Goal: Information Seeking & Learning: Check status

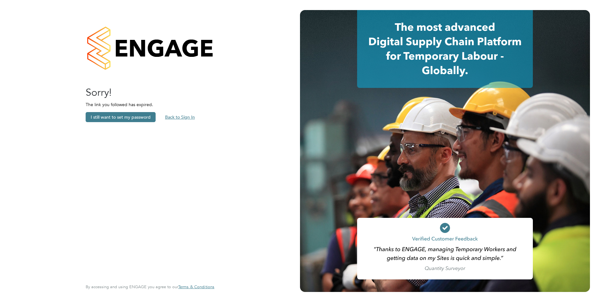
click at [171, 117] on button "Back to Sign In" at bounding box center [180, 117] width 40 height 10
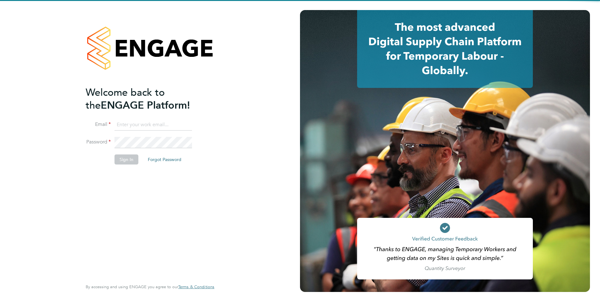
type input "[PERSON_NAME][EMAIL_ADDRESS][PERSON_NAME][DOMAIN_NAME]"
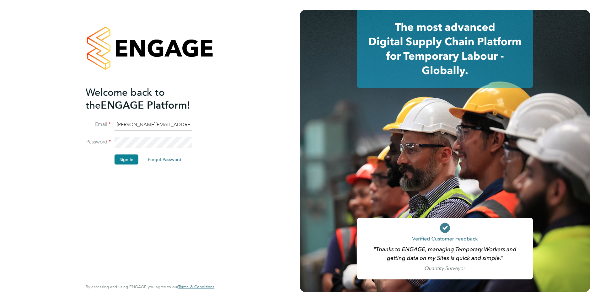
click at [171, 117] on ng-template "Welcome back to the ENGAGE Platform! Email [EMAIL_ADDRESS][PERSON_NAME][DOMAIN_…" at bounding box center [147, 128] width 122 height 85
click at [124, 160] on button "Sign In" at bounding box center [127, 159] width 24 height 10
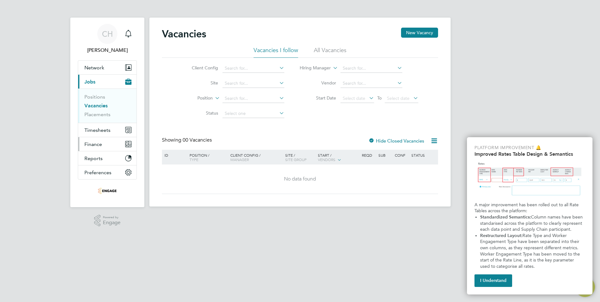
click at [101, 146] on span "Finance" at bounding box center [93, 144] width 18 height 6
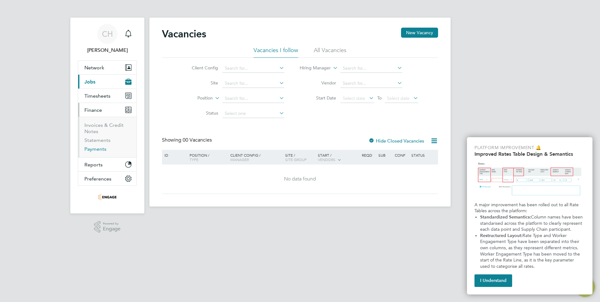
click at [92, 150] on link "Payments" at bounding box center [95, 149] width 22 height 6
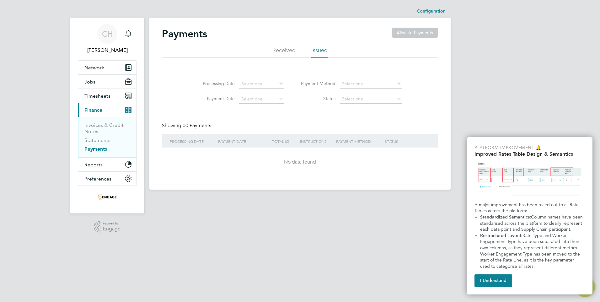
click at [277, 82] on icon at bounding box center [277, 83] width 0 height 9
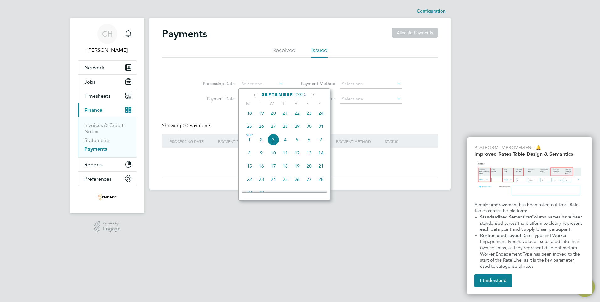
click at [254, 94] on icon at bounding box center [256, 95] width 6 height 7
click at [297, 117] on span "Aug 1" at bounding box center [297, 115] width 12 height 12
type input "01 Aug 2025"
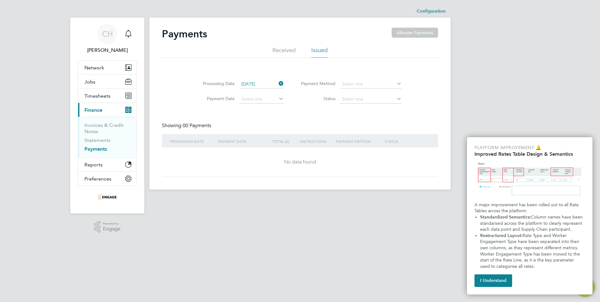
click at [277, 97] on icon at bounding box center [277, 98] width 0 height 9
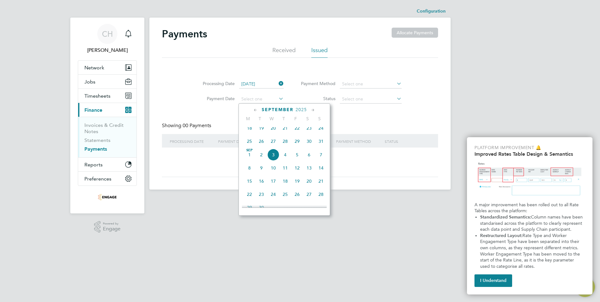
click at [255, 110] on icon at bounding box center [256, 110] width 6 height 7
click at [296, 127] on span "Aug" at bounding box center [297, 125] width 12 height 3
type input "01 Aug 2025"
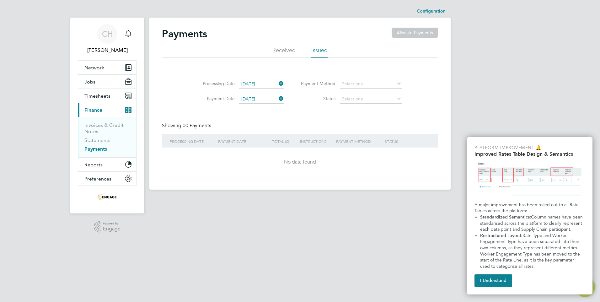
click at [395, 96] on icon at bounding box center [395, 98] width 0 height 9
click at [395, 99] on icon at bounding box center [395, 98] width 0 height 9
click at [395, 98] on icon at bounding box center [395, 98] width 0 height 9
click at [395, 85] on icon at bounding box center [395, 83] width 0 height 9
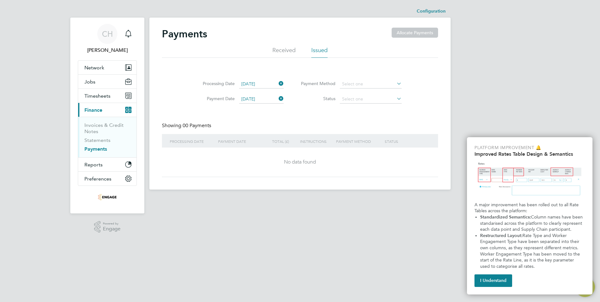
click at [395, 83] on icon at bounding box center [395, 83] width 0 height 9
click at [392, 97] on input at bounding box center [371, 99] width 62 height 9
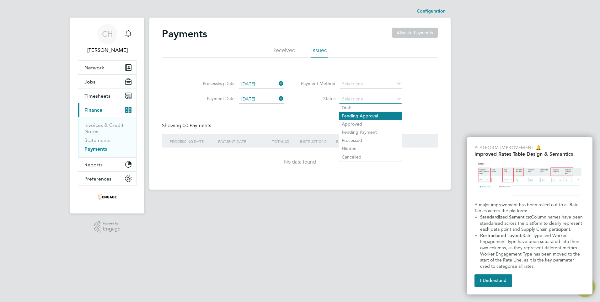
click at [344, 115] on li "Pending Approval" at bounding box center [370, 116] width 62 height 8
type input "Pending Approval"
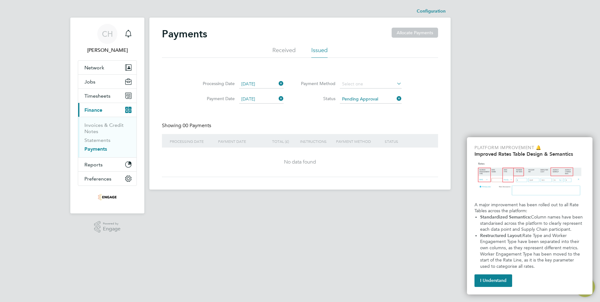
click at [94, 149] on link "Payments" at bounding box center [95, 149] width 23 height 6
click at [288, 49] on li "Received" at bounding box center [283, 51] width 23 height 11
click at [321, 50] on li "Issued" at bounding box center [319, 51] width 16 height 11
click at [181, 139] on div "PROCESSING DATE" at bounding box center [189, 141] width 42 height 14
click at [493, 278] on button "I Understand" at bounding box center [493, 280] width 38 height 13
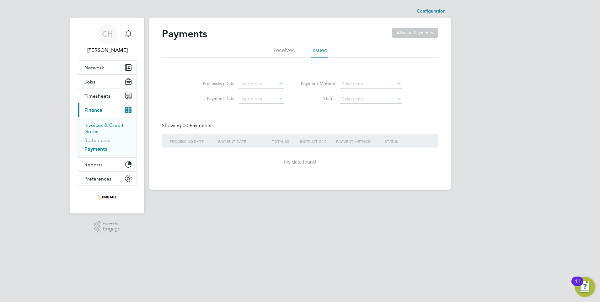
click at [92, 127] on link "Invoices & Credit Notes" at bounding box center [103, 128] width 39 height 12
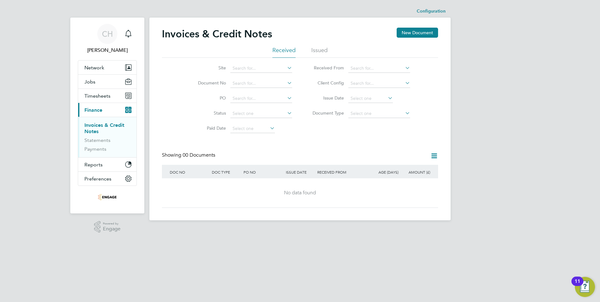
click at [316, 49] on li "Issued" at bounding box center [319, 51] width 16 height 11
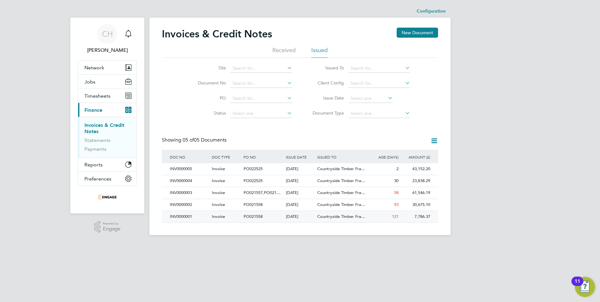
click at [325, 215] on span "Countryside Timber Fra…" at bounding box center [341, 216] width 48 height 5
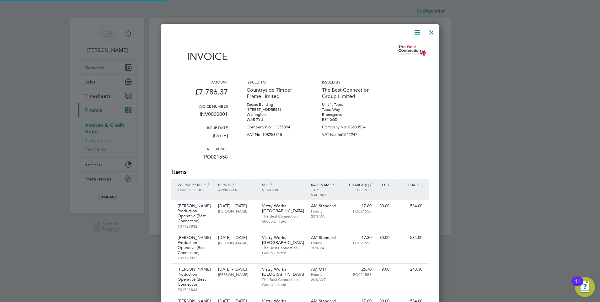
scroll to position [813, 278]
click at [434, 31] on div at bounding box center [431, 30] width 11 height 11
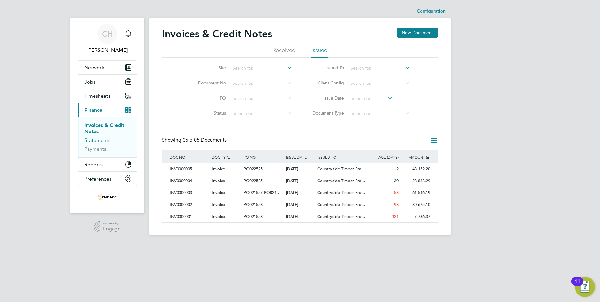
click at [99, 139] on link "Statements" at bounding box center [97, 140] width 26 height 6
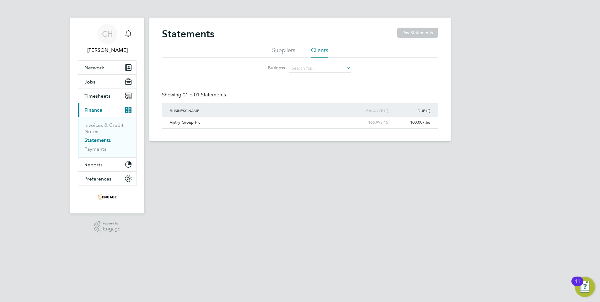
click at [287, 50] on li "Suppliers" at bounding box center [283, 51] width 23 height 11
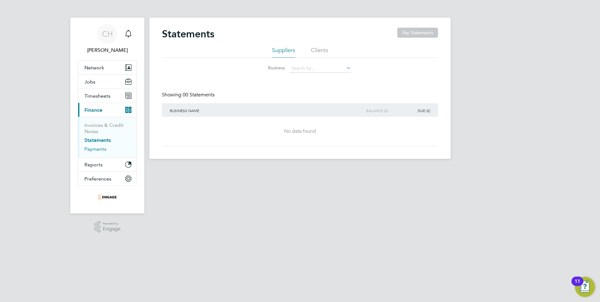
click at [96, 149] on link "Payments" at bounding box center [95, 149] width 22 height 6
